Goal: Information Seeking & Learning: Learn about a topic

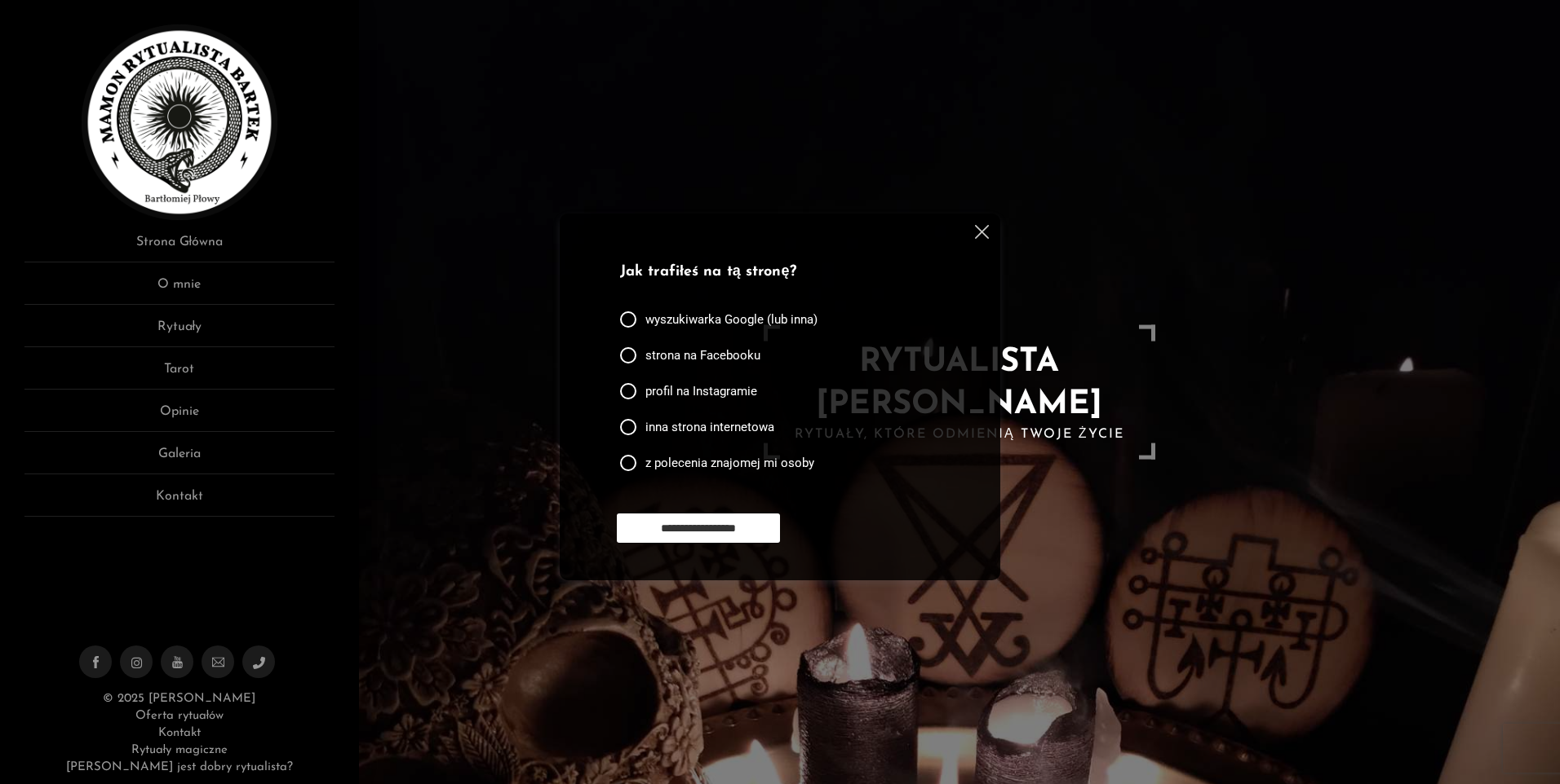
click at [978, 226] on img at bounding box center [981, 232] width 14 height 14
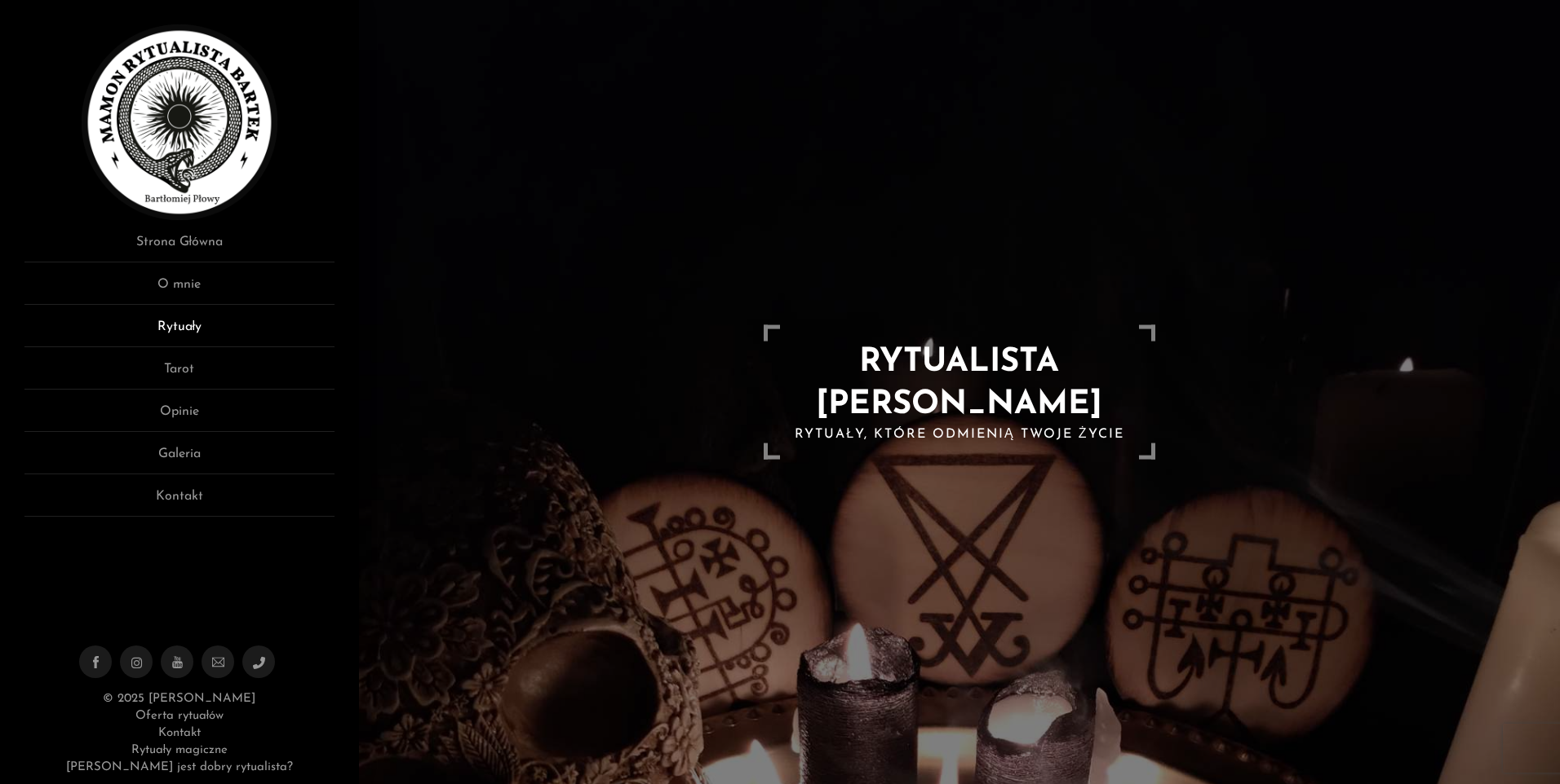
click at [166, 319] on link "Rytuały" at bounding box center [179, 332] width 310 height 30
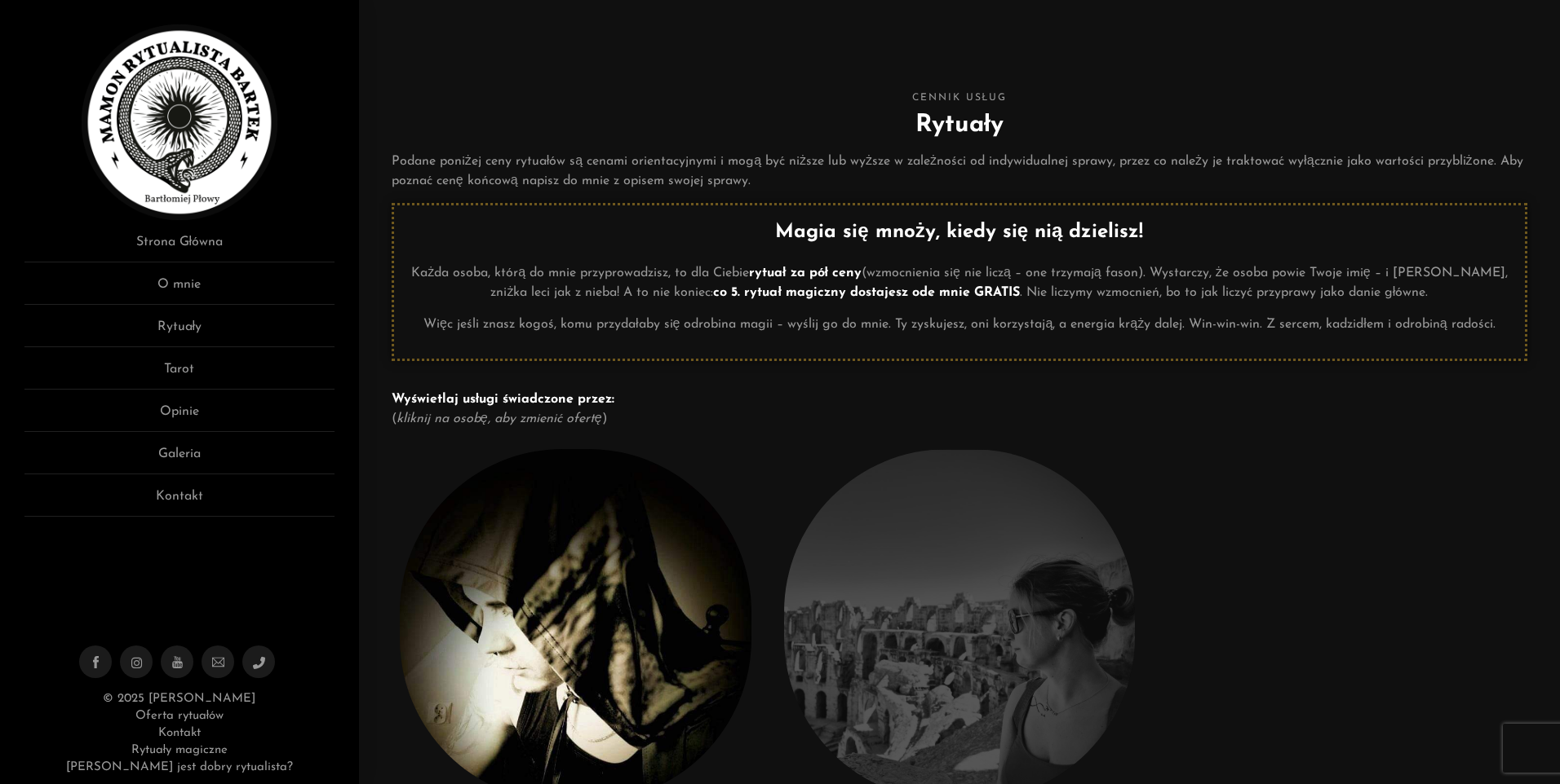
click at [182, 414] on link "Opinie" at bounding box center [179, 416] width 310 height 30
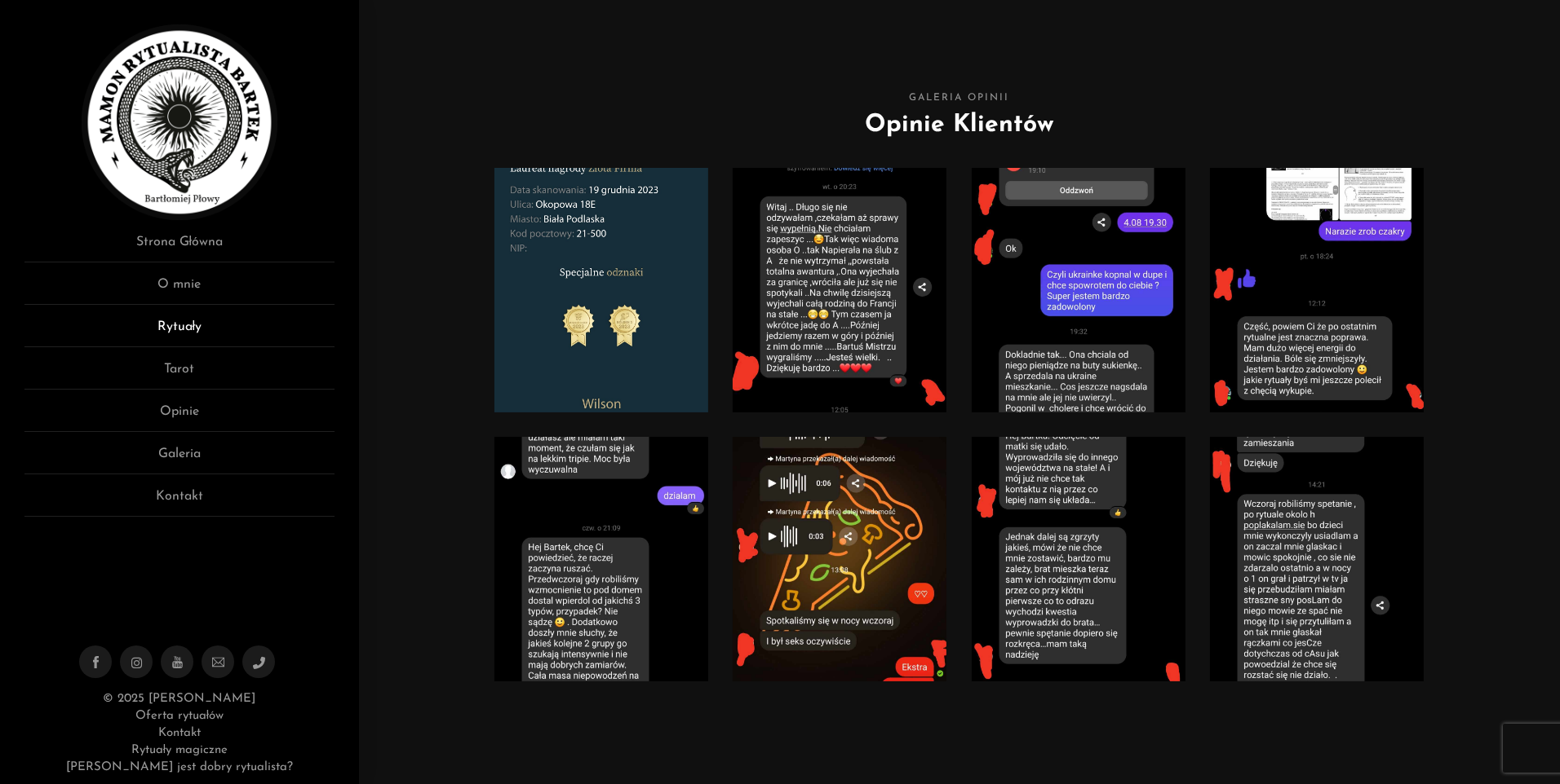
click at [183, 323] on link "Rytuały" at bounding box center [179, 332] width 310 height 30
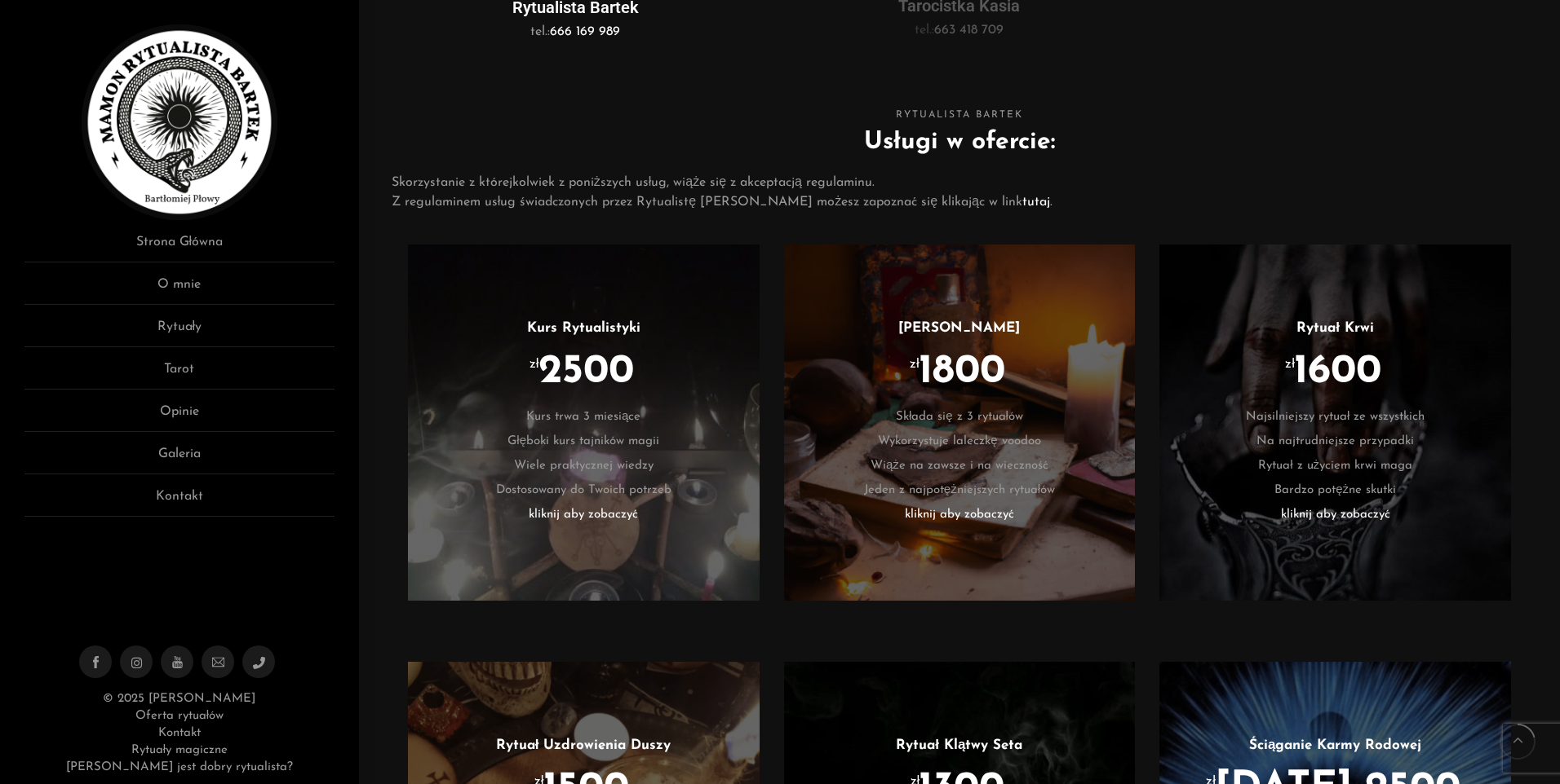
scroll to position [815, 0]
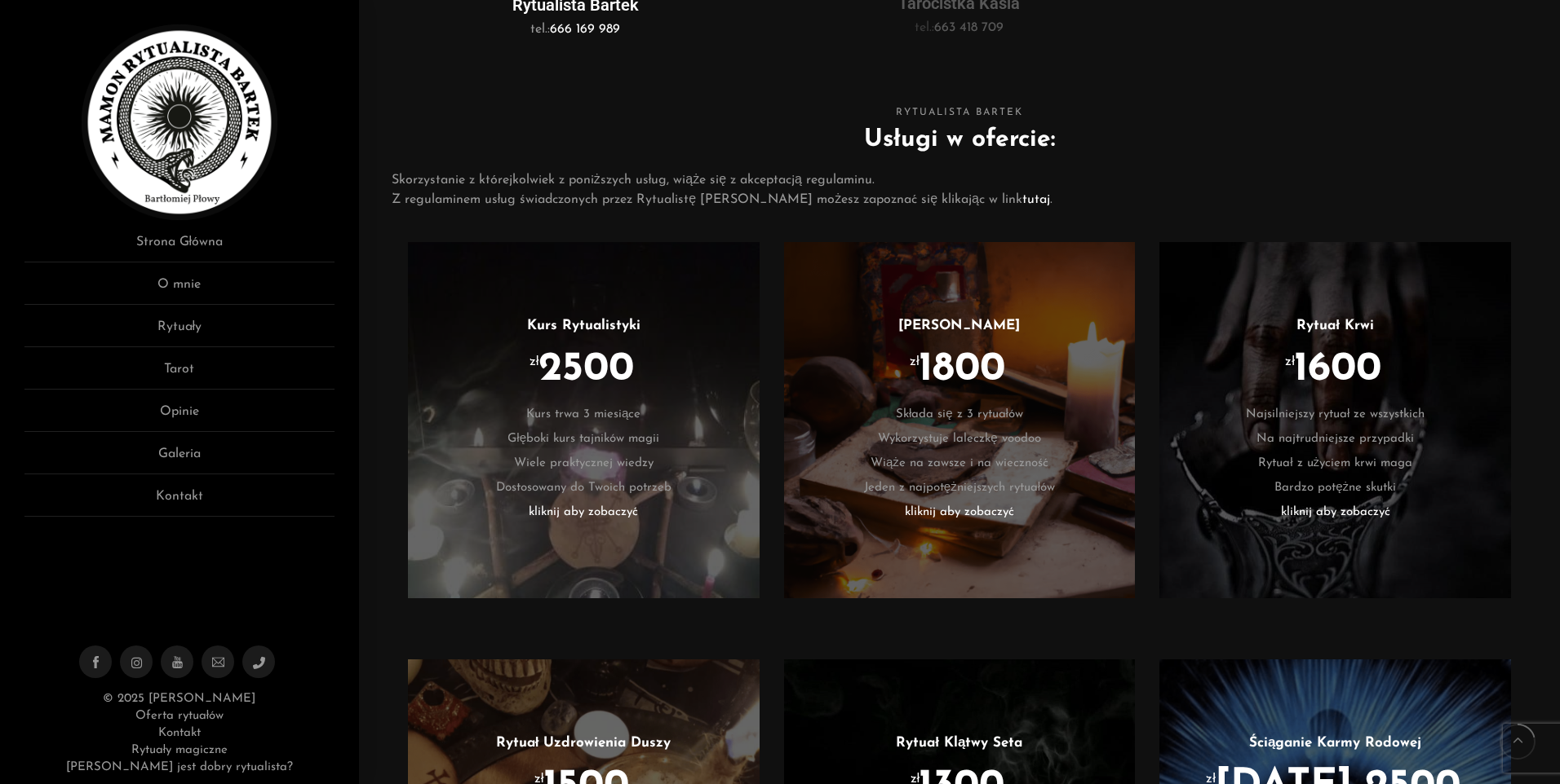
click at [954, 506] on li "kliknij aby zobaczyć" at bounding box center [960, 512] width 303 height 24
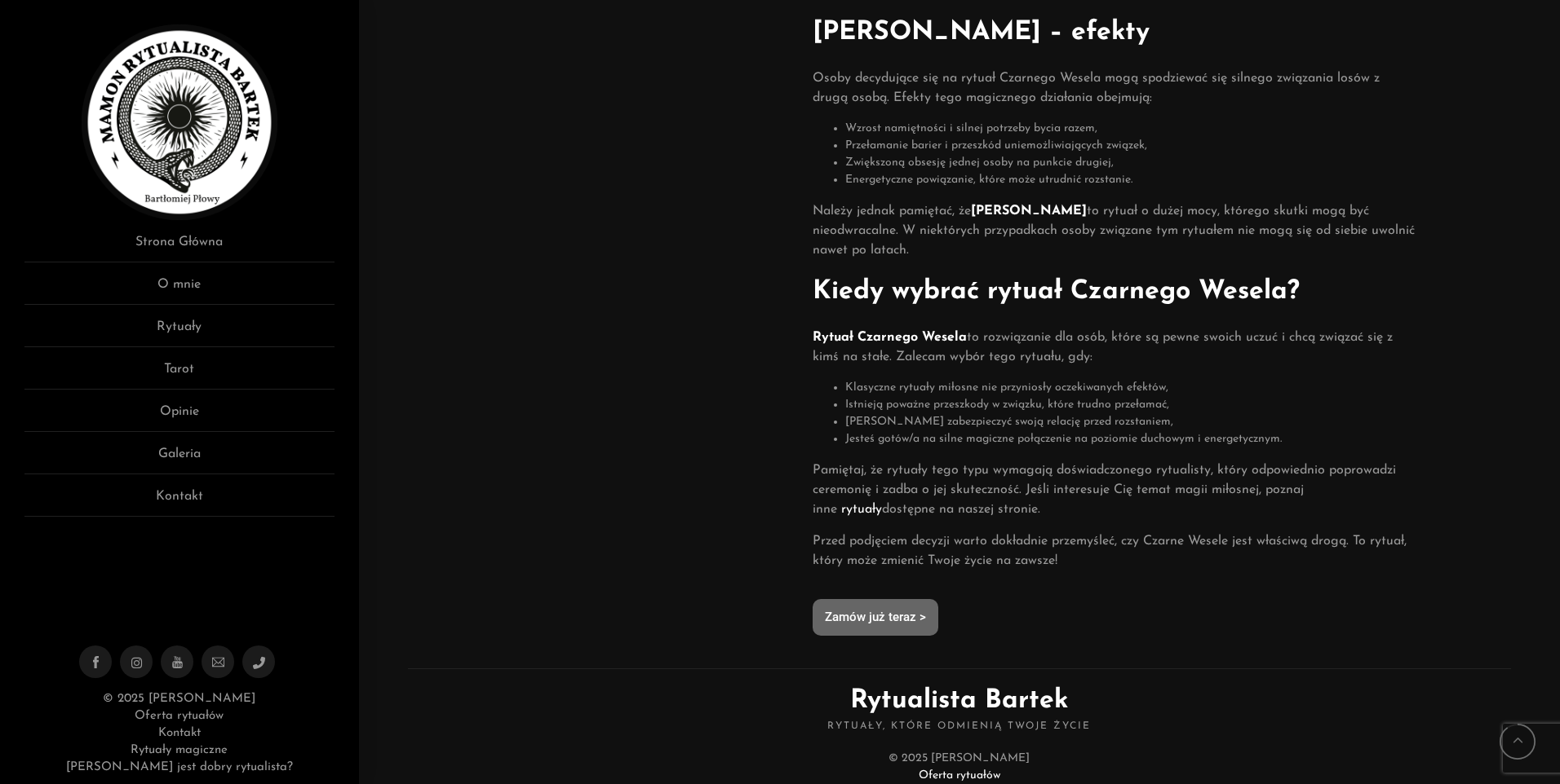
scroll to position [728, 0]
